Goal: Task Accomplishment & Management: Manage account settings

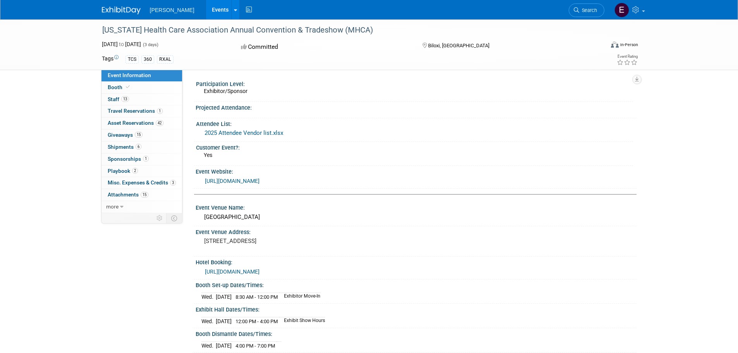
click at [206, 12] on link "Events" at bounding box center [220, 9] width 28 height 19
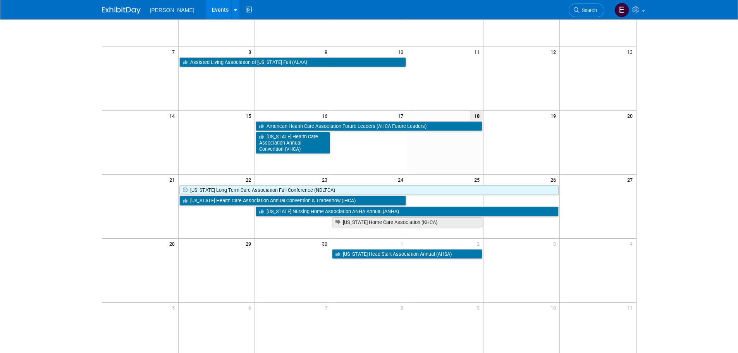
scroll to position [116, 0]
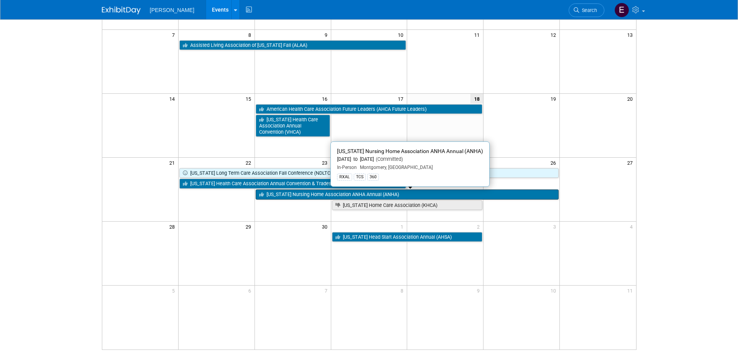
click at [306, 196] on link "[US_STATE] Nursing Home Association ANHA Annual (ANHA)" at bounding box center [407, 194] width 303 height 10
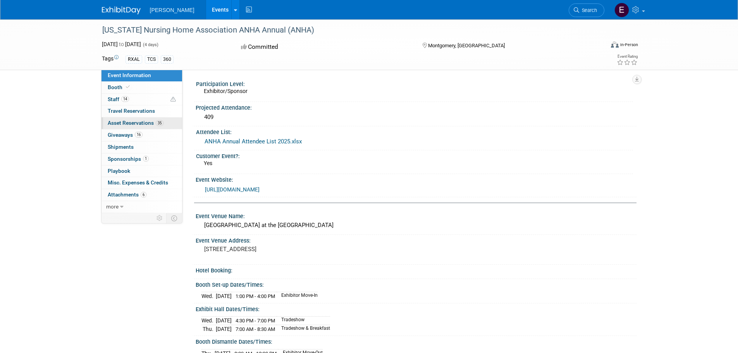
click at [142, 121] on span "Asset Reservations 35" at bounding box center [136, 123] width 56 height 6
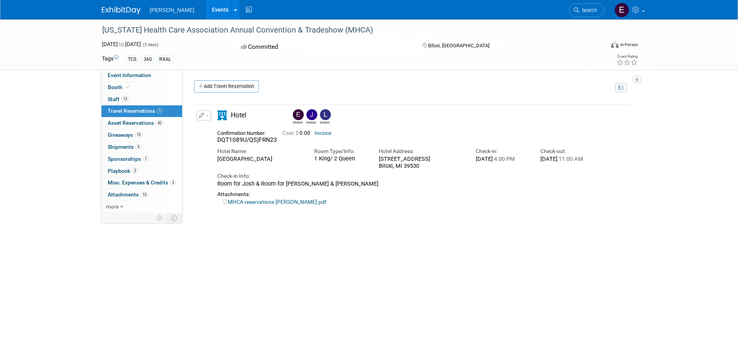
click at [206, 9] on link "Events" at bounding box center [220, 9] width 28 height 19
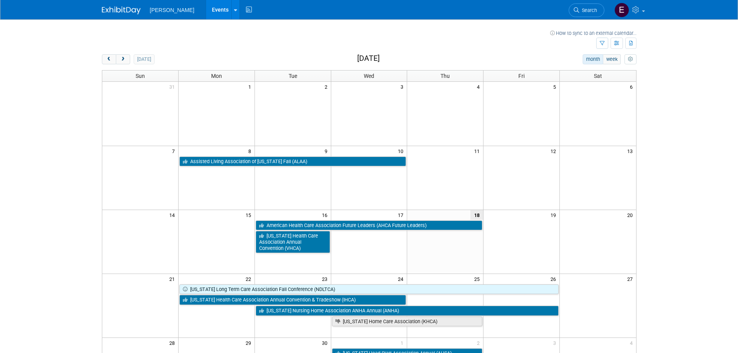
scroll to position [77, 0]
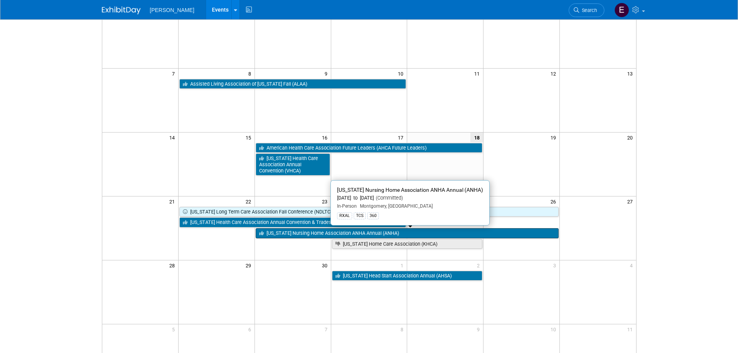
click at [299, 233] on link "[US_STATE] Nursing Home Association ANHA Annual (ANHA)" at bounding box center [407, 233] width 303 height 10
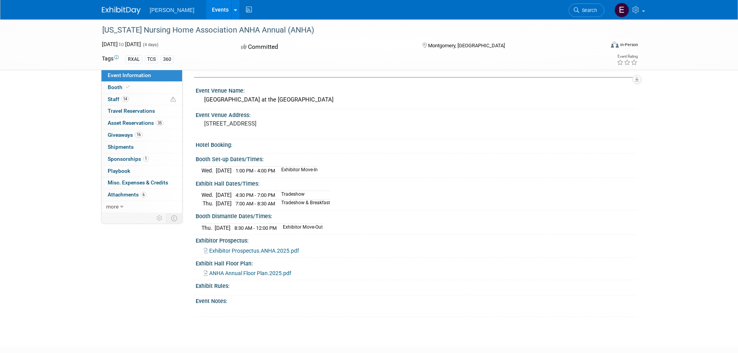
scroll to position [155, 0]
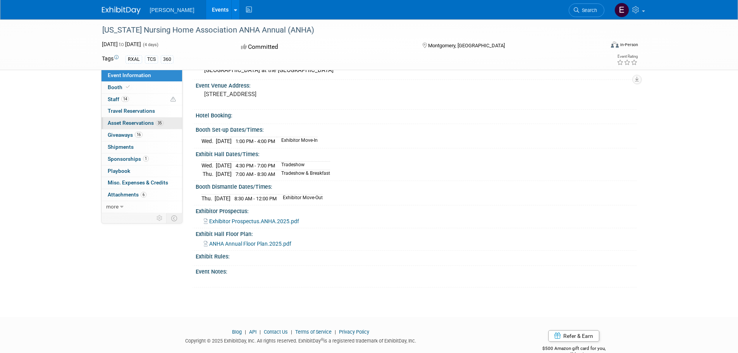
click at [135, 121] on span "Asset Reservations 35" at bounding box center [136, 123] width 56 height 6
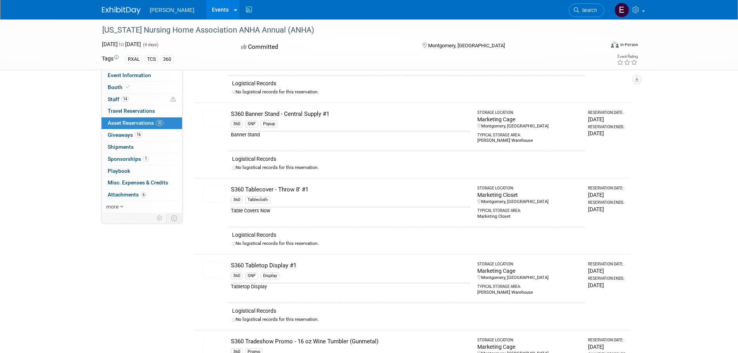
scroll to position [1642, 0]
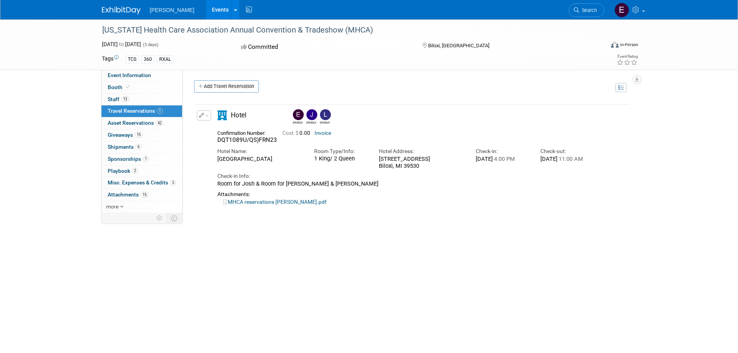
click at [206, 11] on link "Events" at bounding box center [220, 9] width 28 height 19
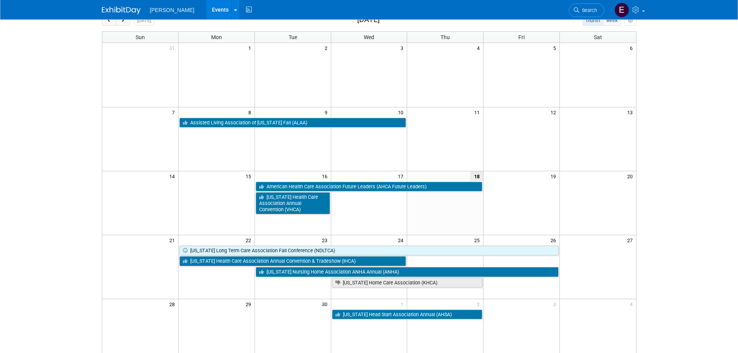
scroll to position [155, 0]
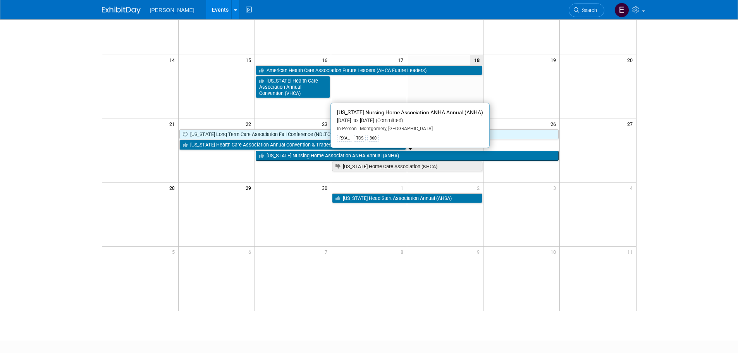
click at [301, 156] on link "[US_STATE] Nursing Home Association ANHA Annual (ANHA)" at bounding box center [407, 156] width 303 height 10
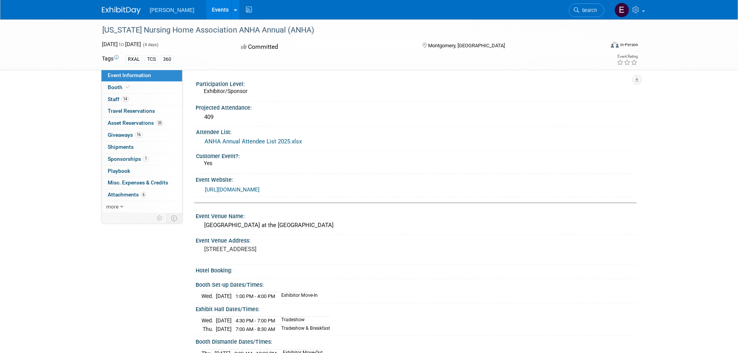
scroll to position [172, 0]
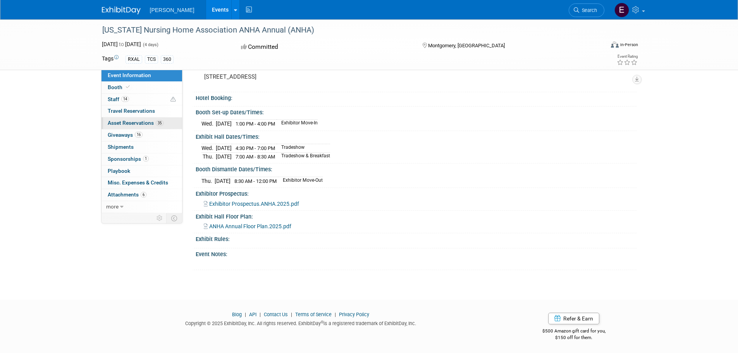
click at [150, 125] on span "Asset Reservations 35" at bounding box center [136, 123] width 56 height 6
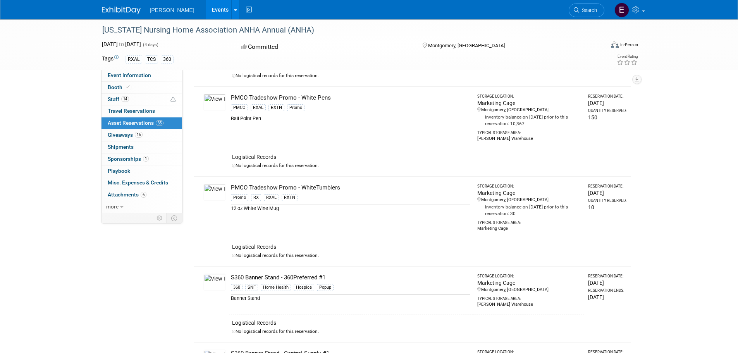
scroll to position [1433, 0]
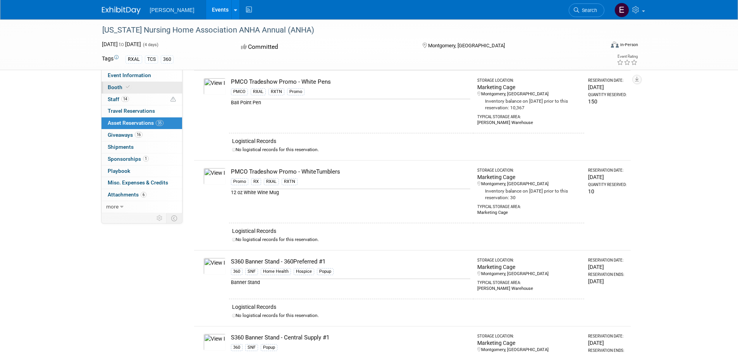
drag, startPoint x: 106, startPoint y: 83, endPoint x: 119, endPoint y: 83, distance: 12.8
click at [106, 83] on link "Booth" at bounding box center [141, 88] width 81 height 12
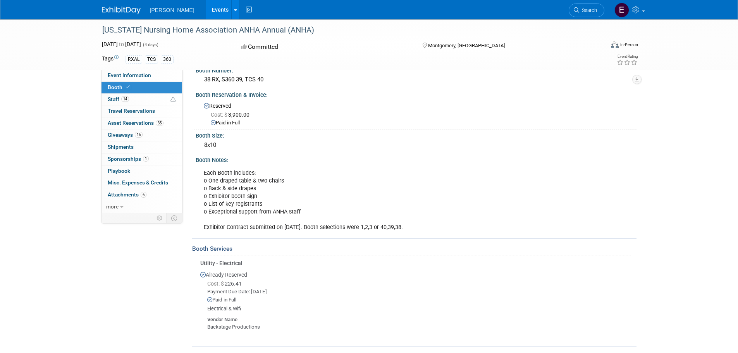
scroll to position [0, 0]
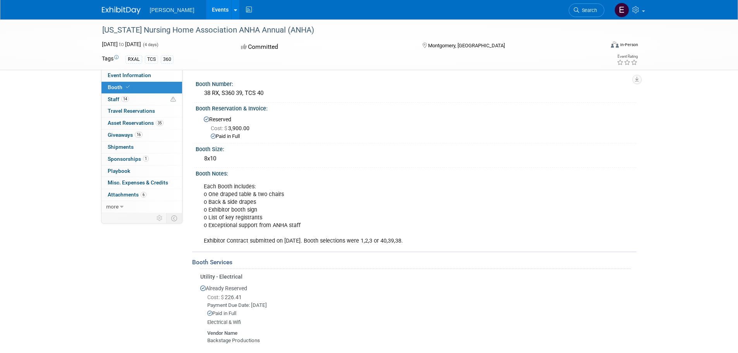
drag, startPoint x: 233, startPoint y: 94, endPoint x: 291, endPoint y: 94, distance: 58.1
click at [291, 94] on div "38 RX, S360 39, TCS 40" at bounding box center [415, 93] width 429 height 12
drag, startPoint x: 223, startPoint y: 93, endPoint x: 280, endPoint y: 93, distance: 56.5
click at [280, 93] on div "38 RX, S360 39, TCS 40" at bounding box center [415, 93] width 429 height 12
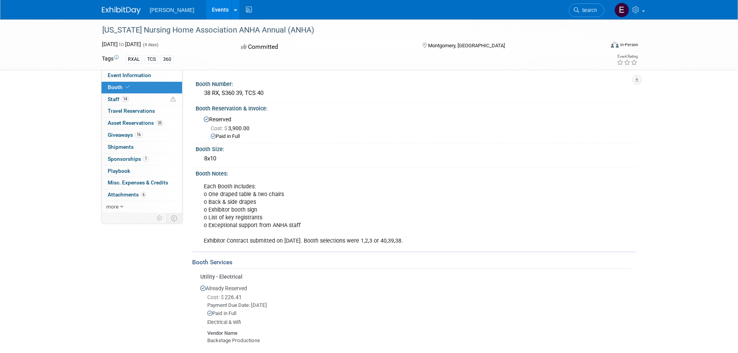
click at [239, 91] on div "38 RX, S360 39, TCS 40" at bounding box center [415, 93] width 429 height 12
drag, startPoint x: 198, startPoint y: 92, endPoint x: 250, endPoint y: 92, distance: 52.7
click at [250, 92] on div "38 RX, S360 39, TCS 40" at bounding box center [416, 93] width 441 height 13
click at [296, 92] on div "38 RX, S360 39, TCS 40" at bounding box center [415, 93] width 429 height 12
click at [138, 120] on span "Asset Reservations 35" at bounding box center [136, 123] width 56 height 6
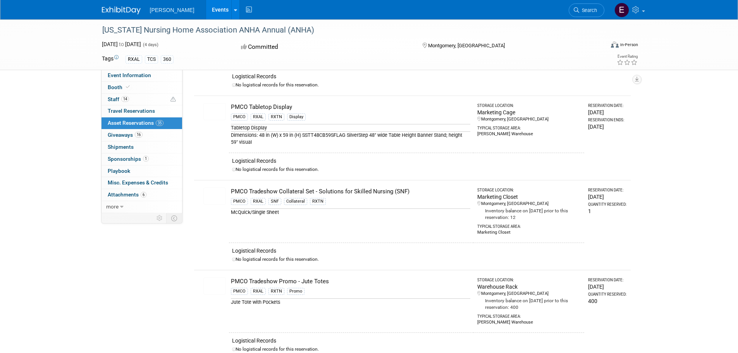
scroll to position [968, 0]
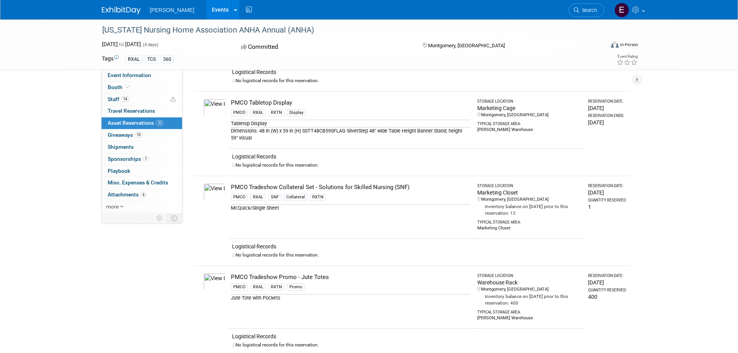
click at [280, 112] on div "RXTN" at bounding box center [276, 112] width 16 height 7
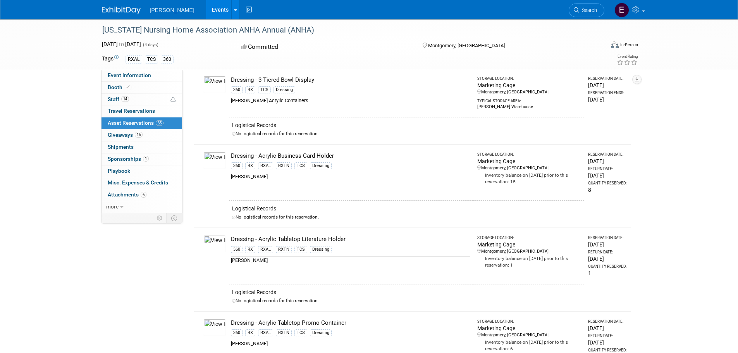
scroll to position [0, 0]
